Goal: Task Accomplishment & Management: Use online tool/utility

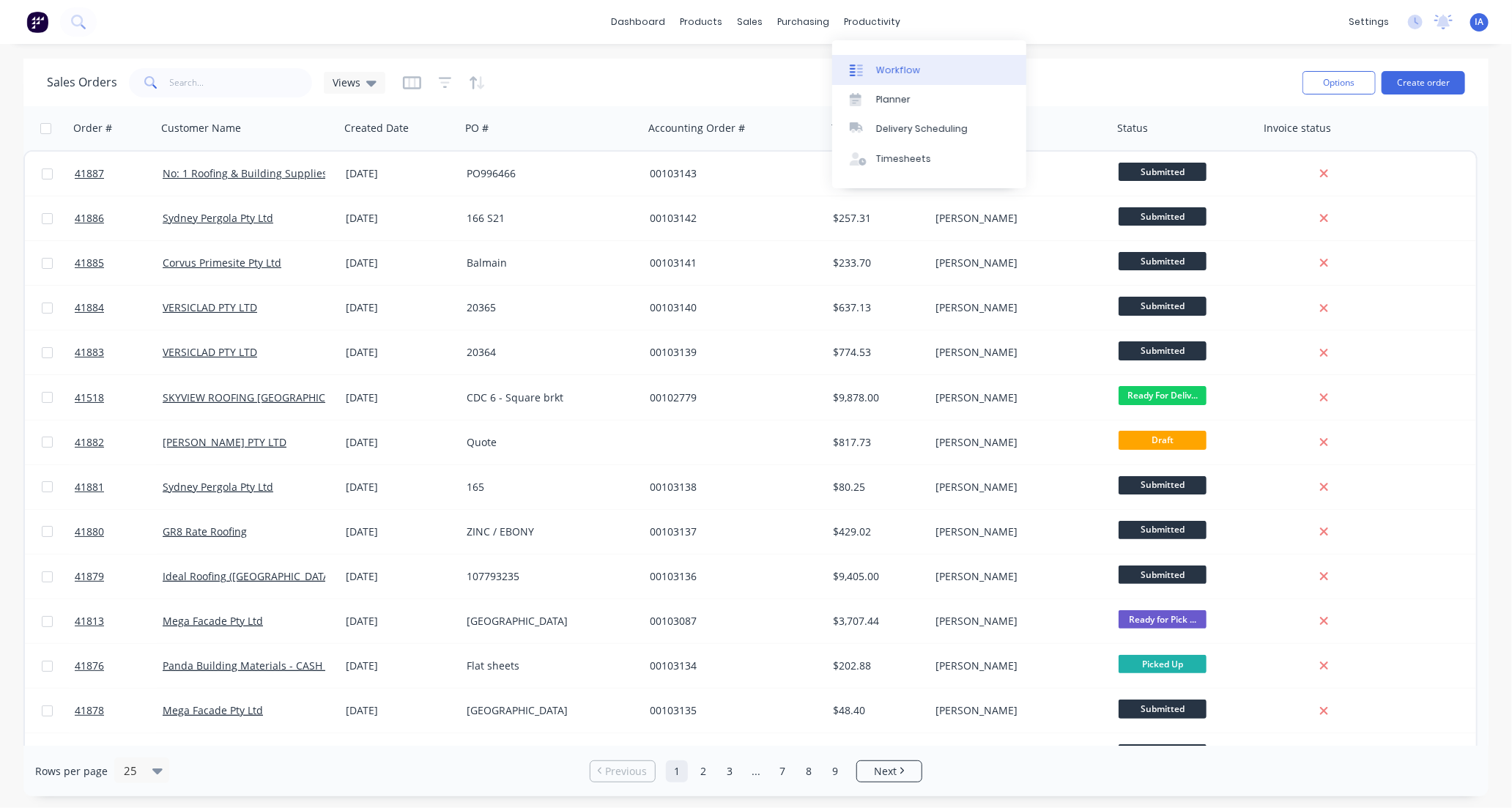
click at [903, 77] on link "Workflow" at bounding box center [929, 69] width 194 height 29
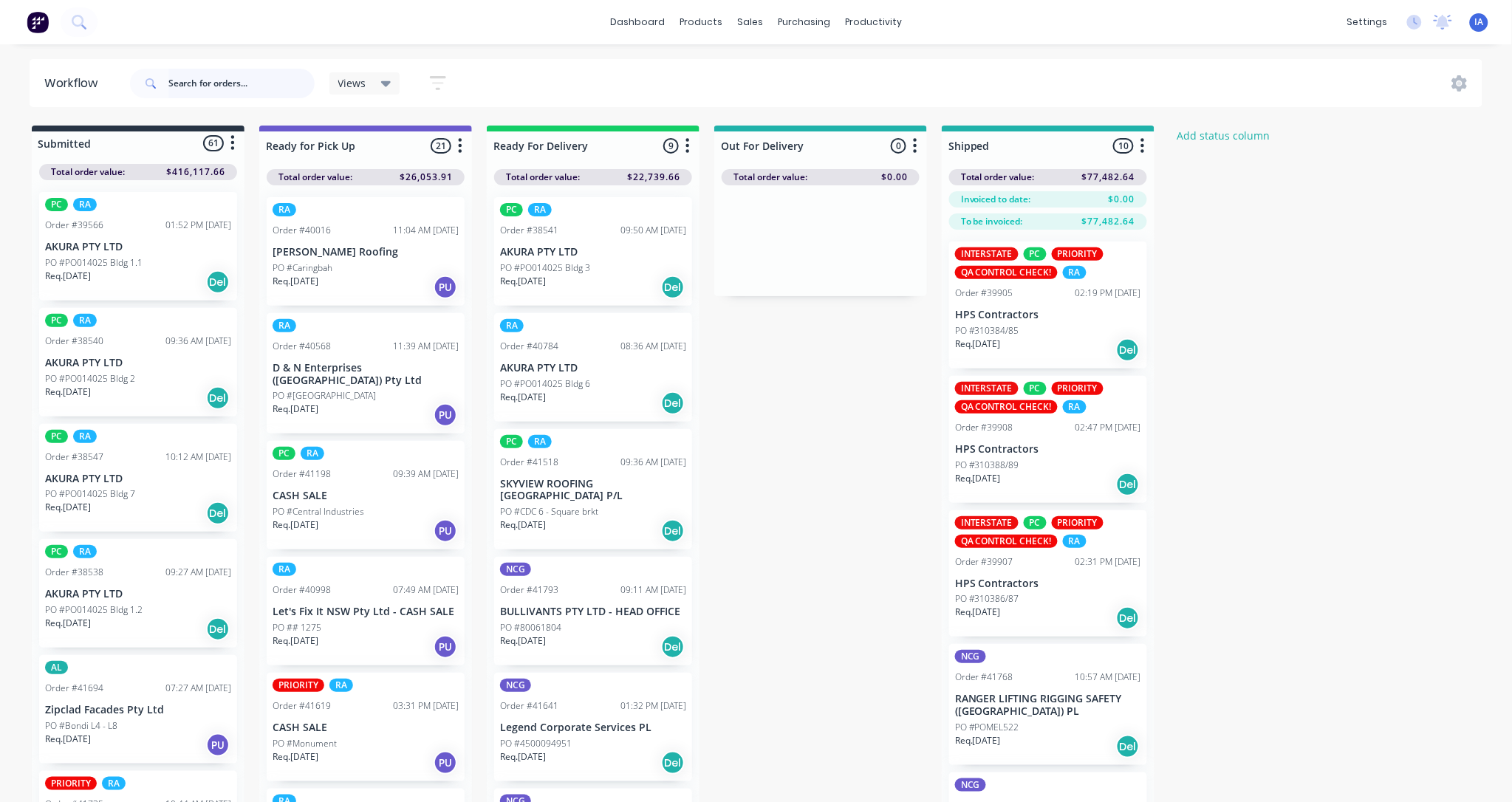
click at [209, 84] on input "text" at bounding box center [241, 83] width 146 height 29
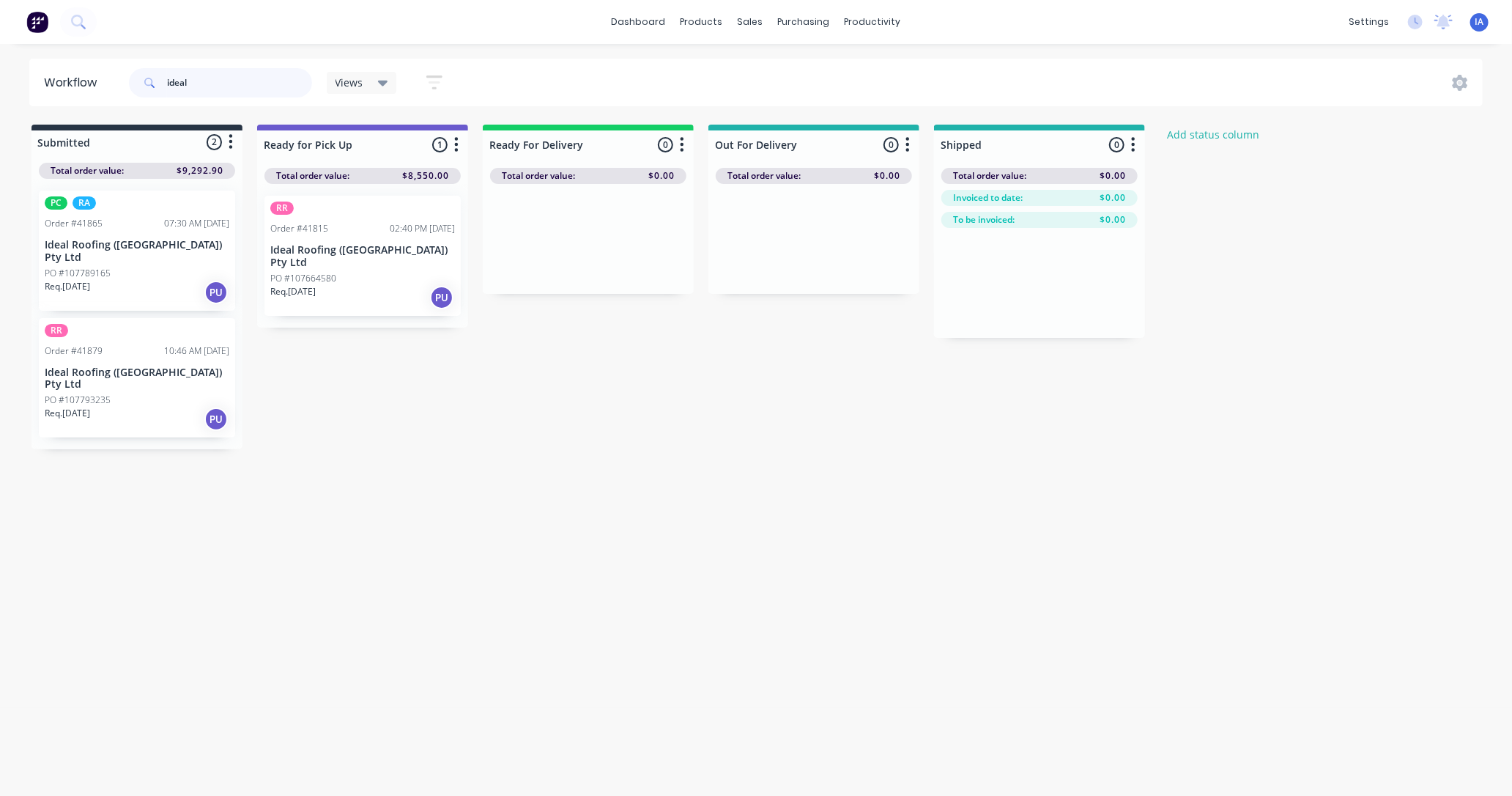
type input "ideal"
click at [366, 382] on div "Mark as Picked Up" at bounding box center [377, 387] width 147 height 30
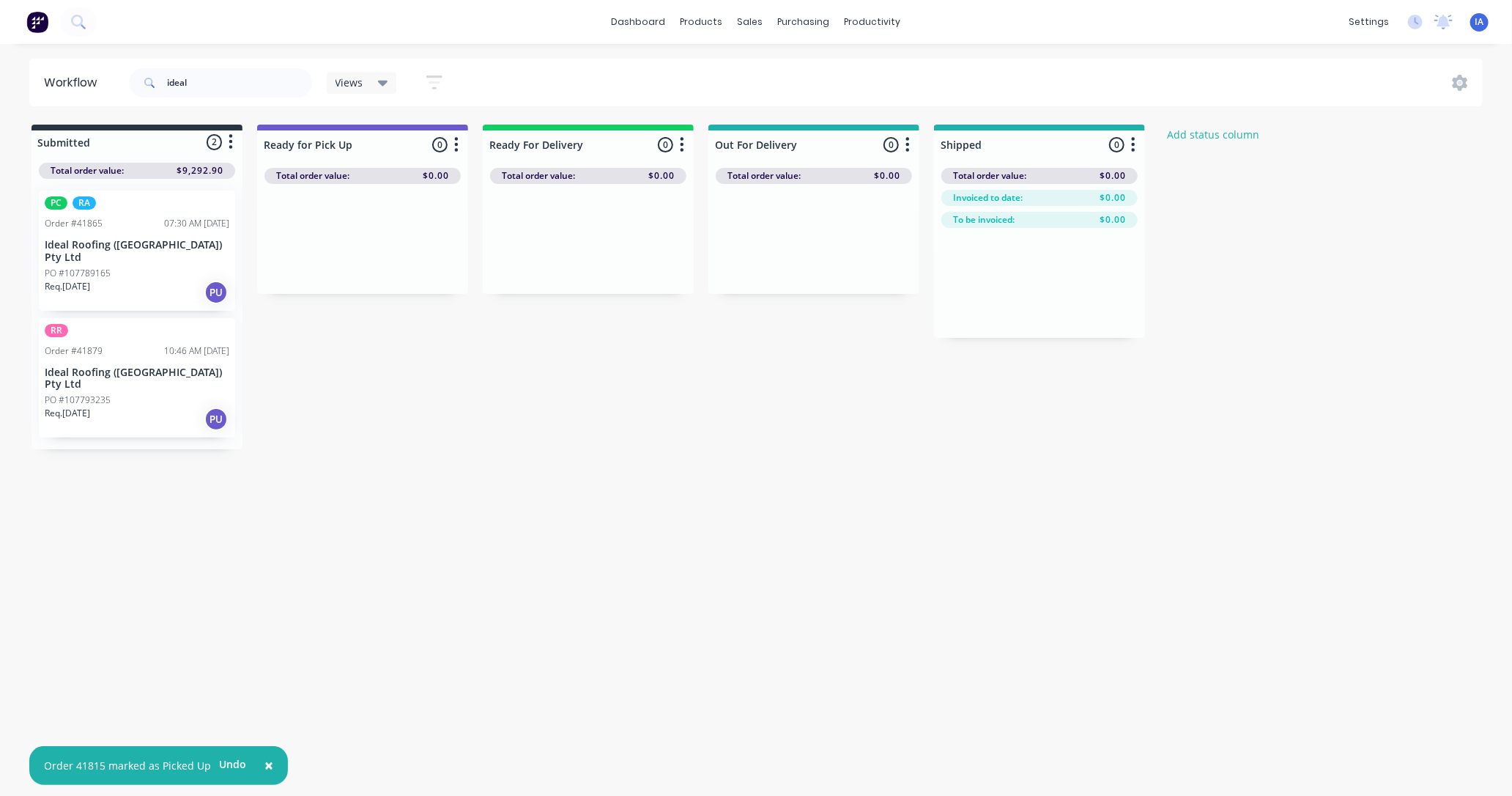
click at [103, 366] on p "Ideal Roofing ([GEOGRAPHIC_DATA]) Pty Ltd" at bounding box center [137, 379] width 185 height 25
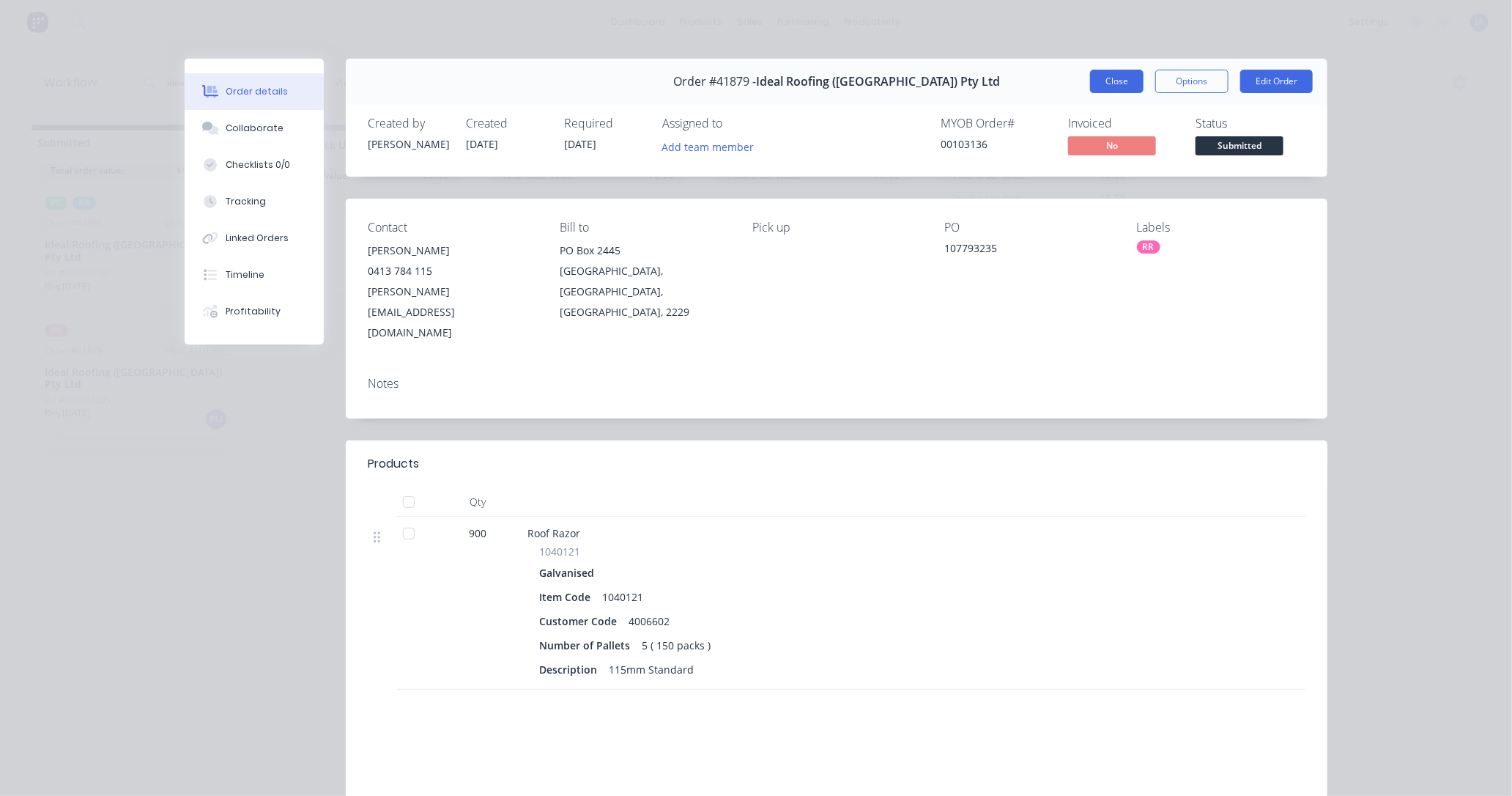
click at [1112, 85] on button "Close" at bounding box center [1117, 81] width 53 height 24
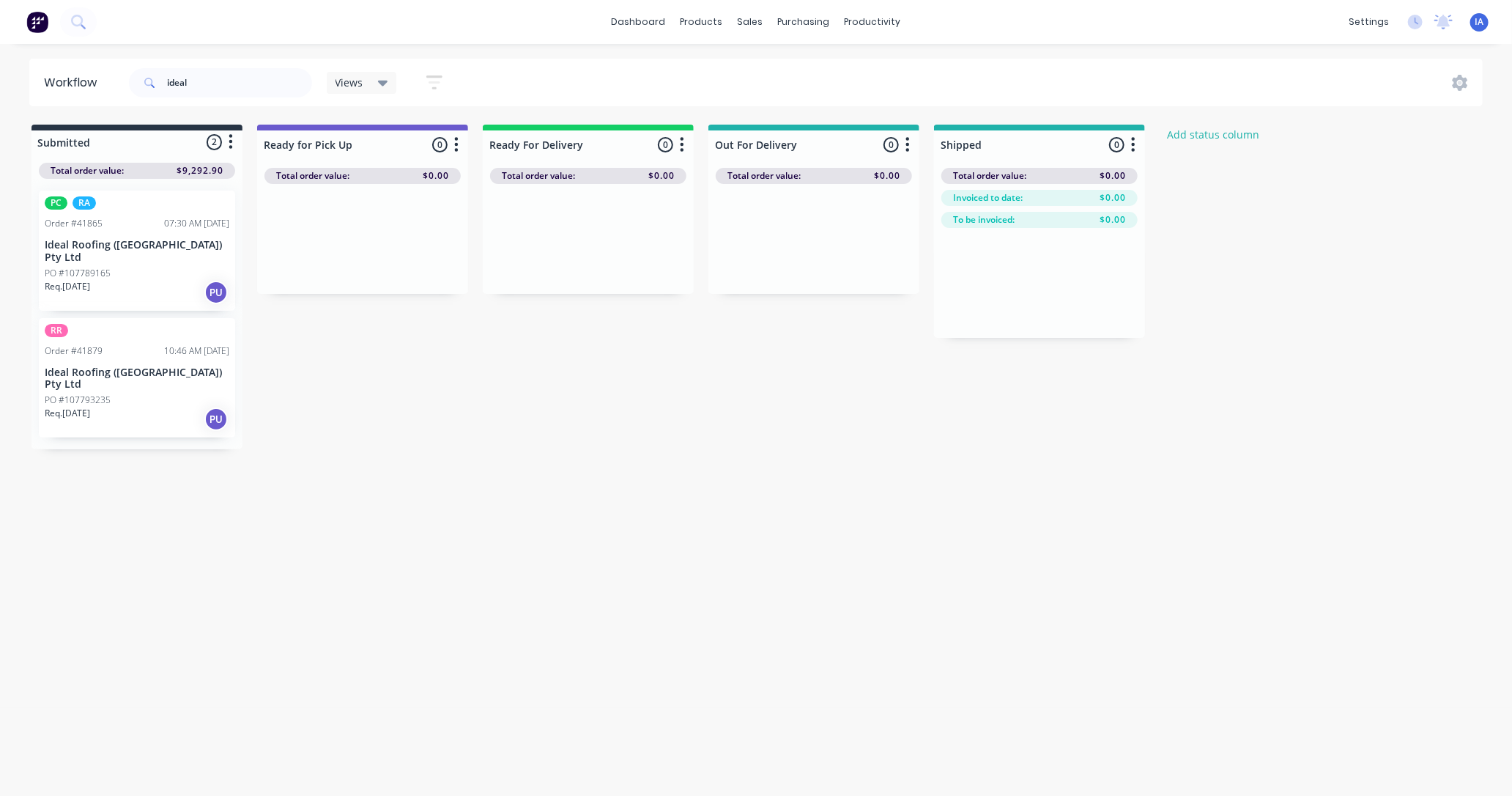
click at [93, 366] on p "Ideal Roofing ([GEOGRAPHIC_DATA]) Pty Ltd" at bounding box center [137, 379] width 185 height 25
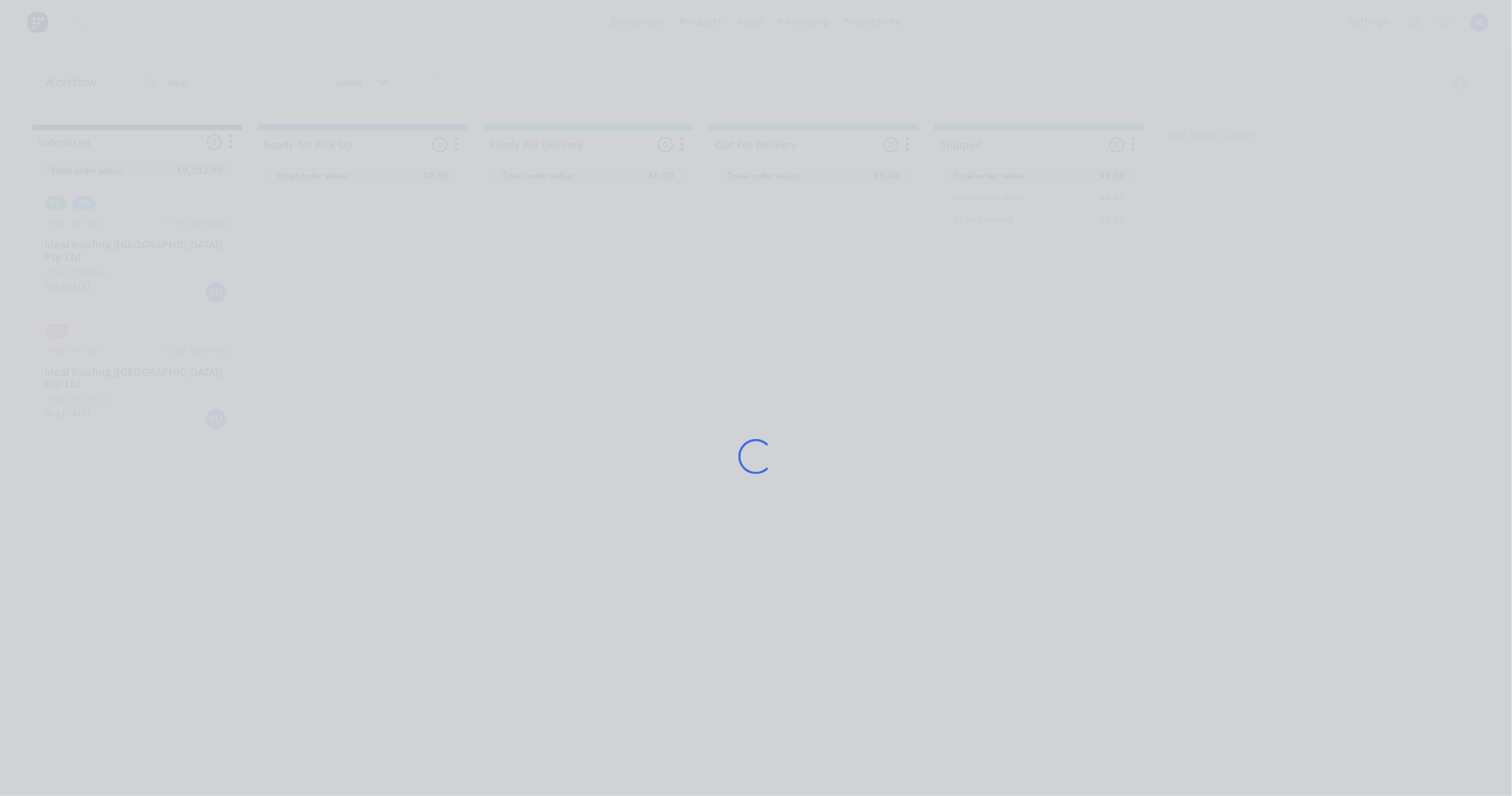
click at [98, 363] on div "Loading..." at bounding box center [756, 398] width 1512 height 796
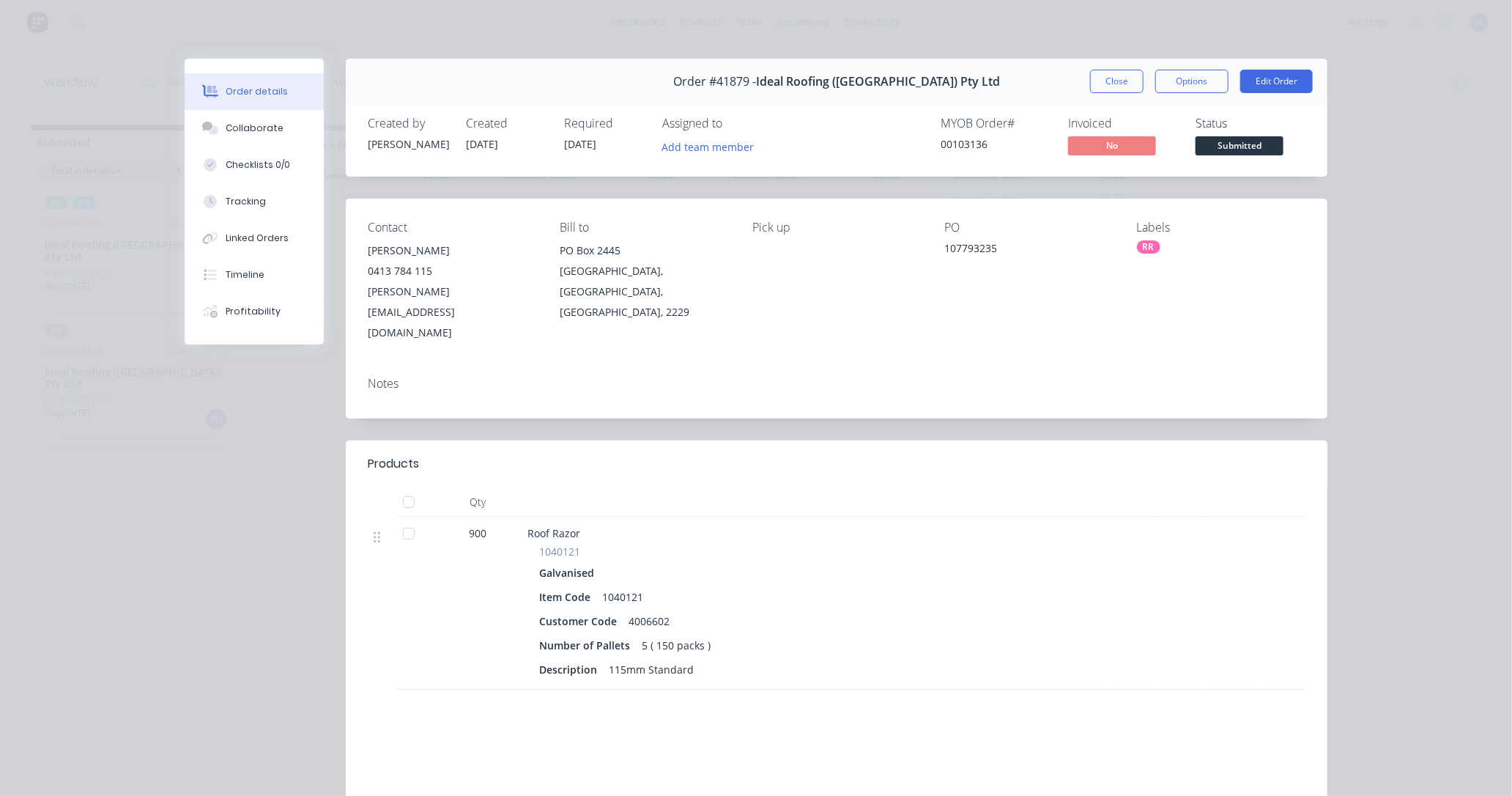
drag, startPoint x: 1121, startPoint y: 83, endPoint x: 1116, endPoint y: 89, distance: 7.8
click at [1119, 84] on button "Close" at bounding box center [1117, 81] width 53 height 24
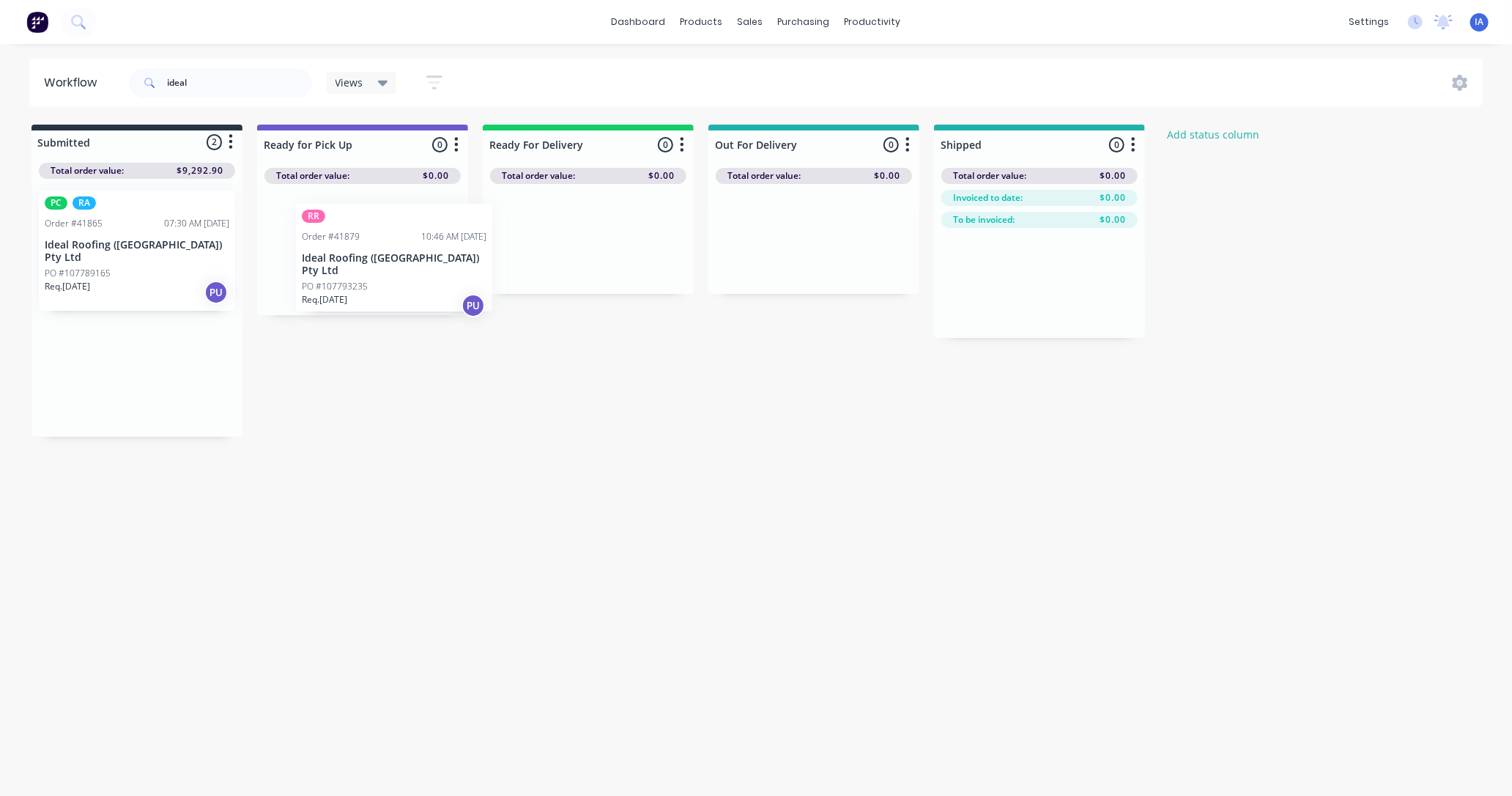
drag, startPoint x: 93, startPoint y: 373, endPoint x: 355, endPoint y: 273, distance: 280.4
click at [355, 273] on div "Submitted 2 Status colour #273444 hex #273444 Save Cancel Summaries Total order…" at bounding box center [785, 281] width 1594 height 312
click at [79, 244] on p "Ideal Roofing ([GEOGRAPHIC_DATA]) Pty Ltd" at bounding box center [137, 251] width 185 height 25
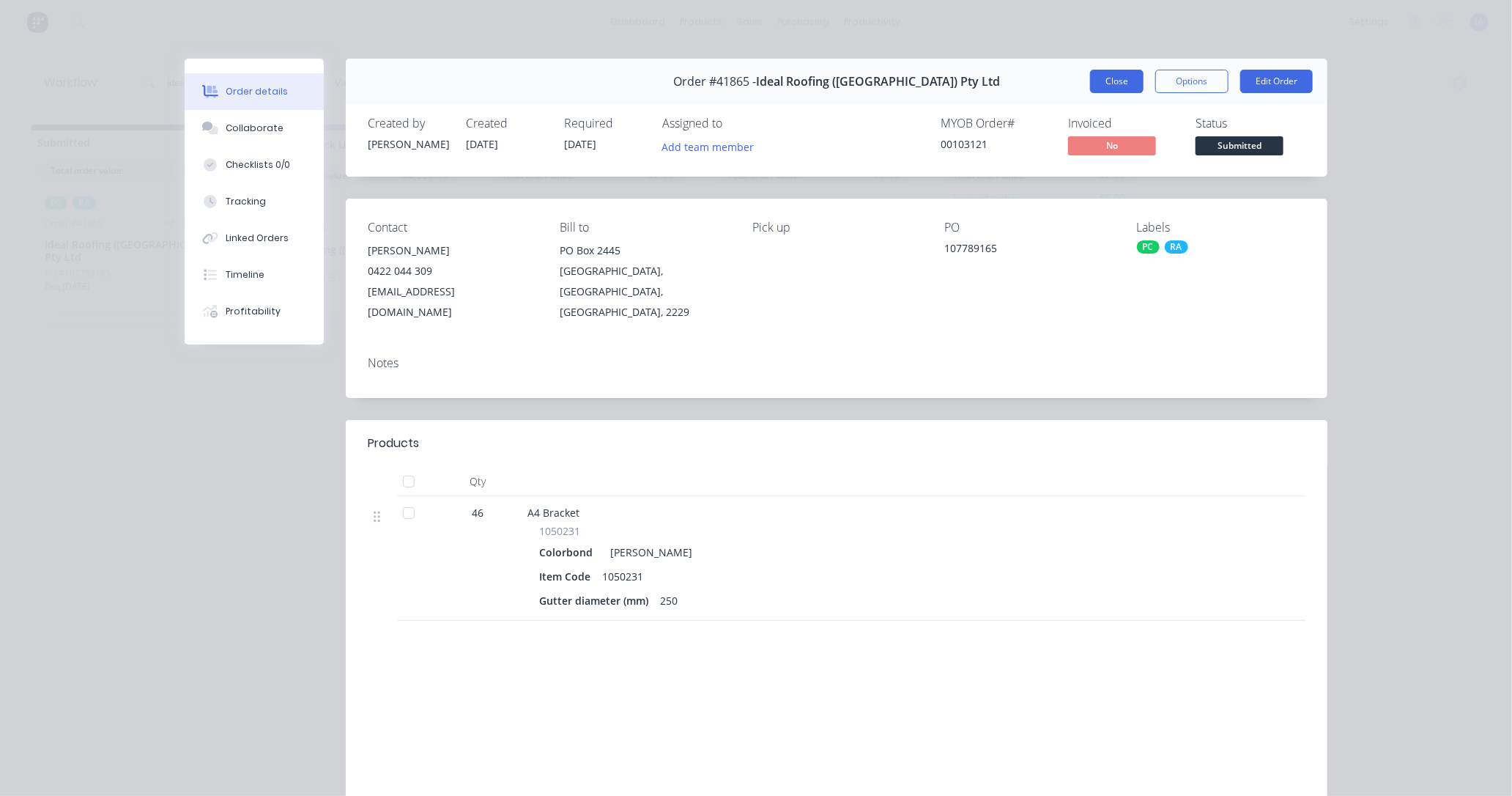
click at [1109, 89] on button "Close" at bounding box center [1117, 81] width 53 height 24
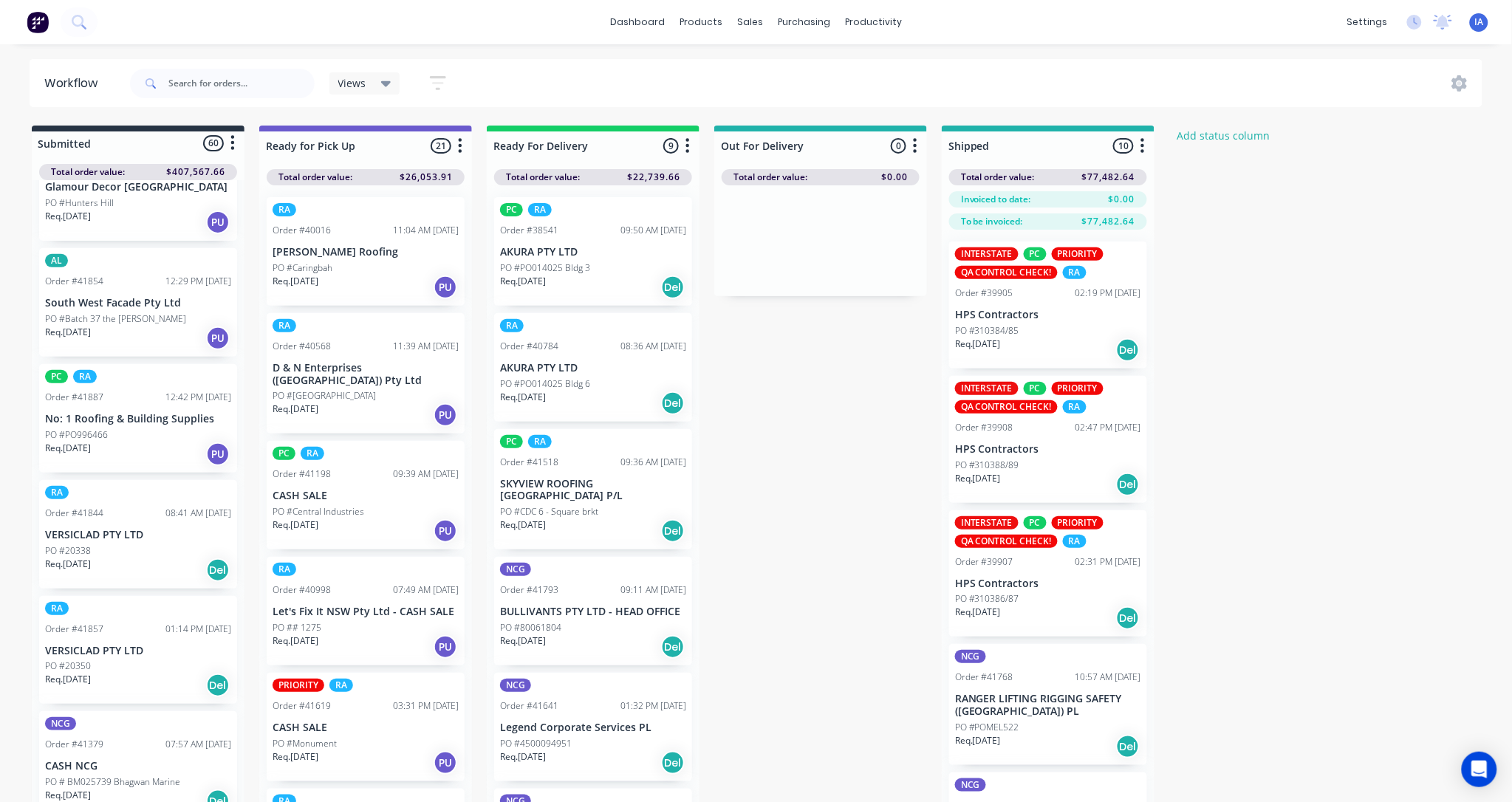
scroll to position [882, 0]
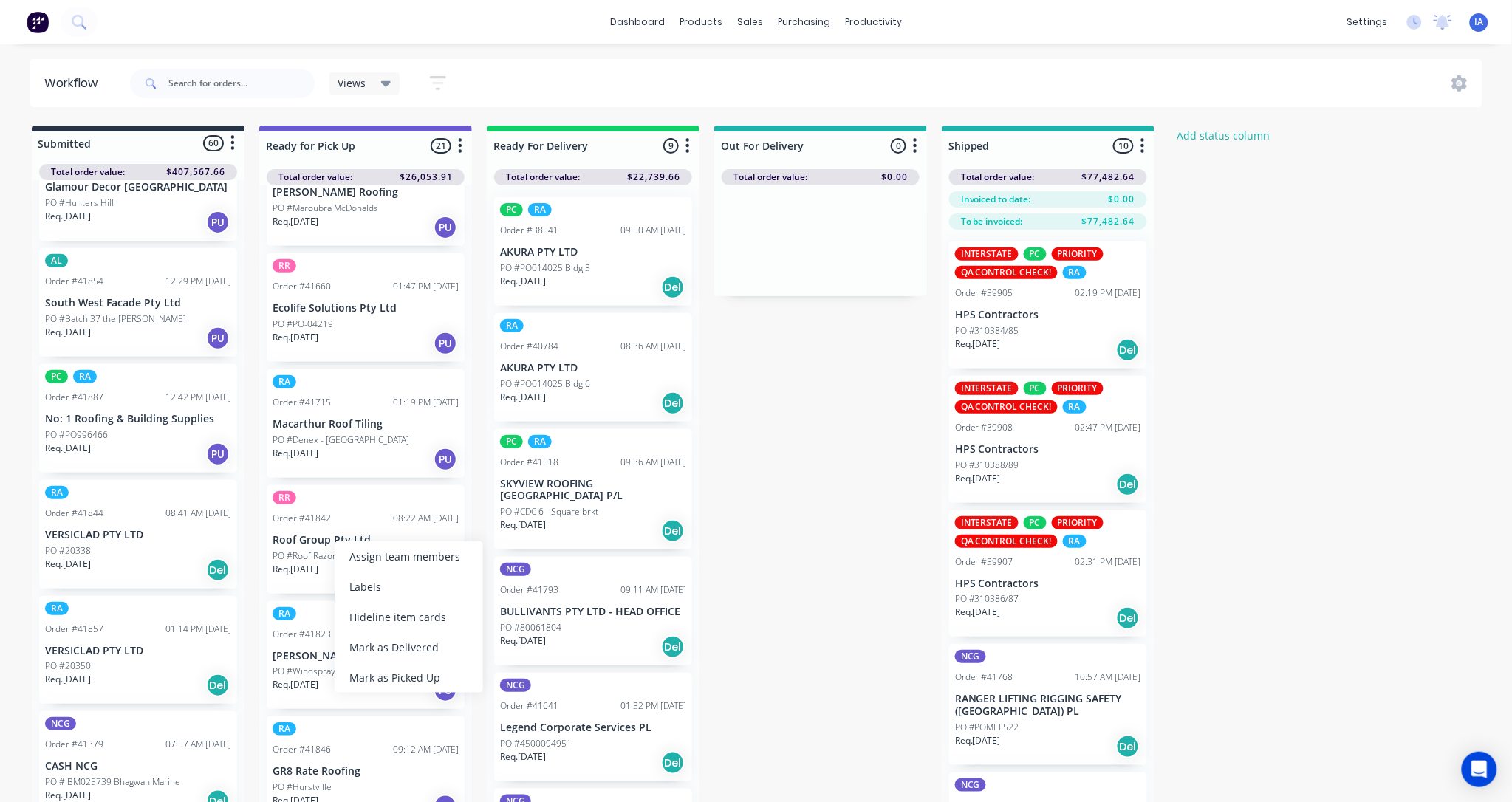
click at [412, 674] on div "Mark as Picked Up" at bounding box center [409, 677] width 148 height 30
